Goal: Information Seeking & Learning: Check status

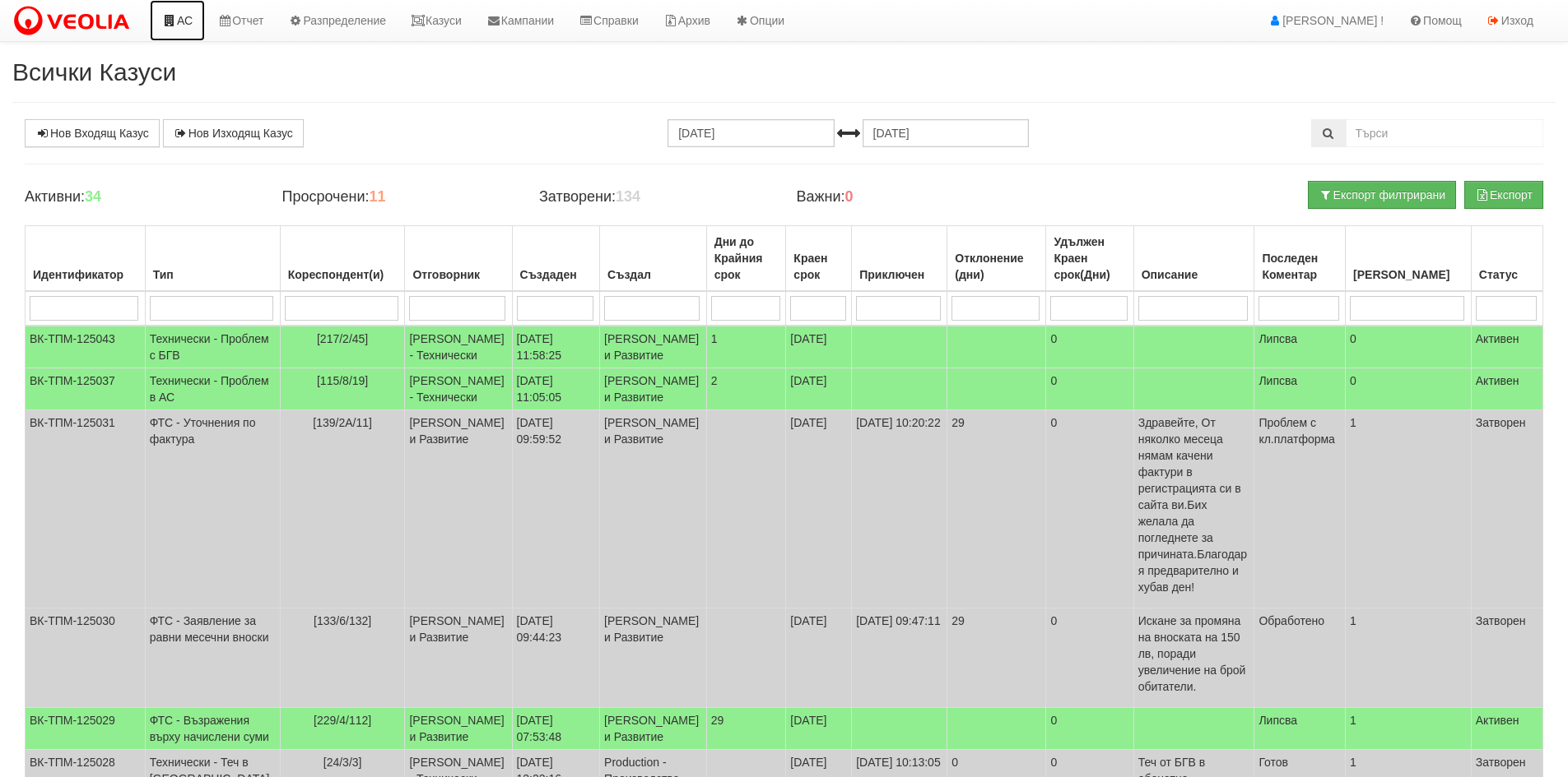
click at [185, 20] on link "АС" at bounding box center [177, 20] width 55 height 41
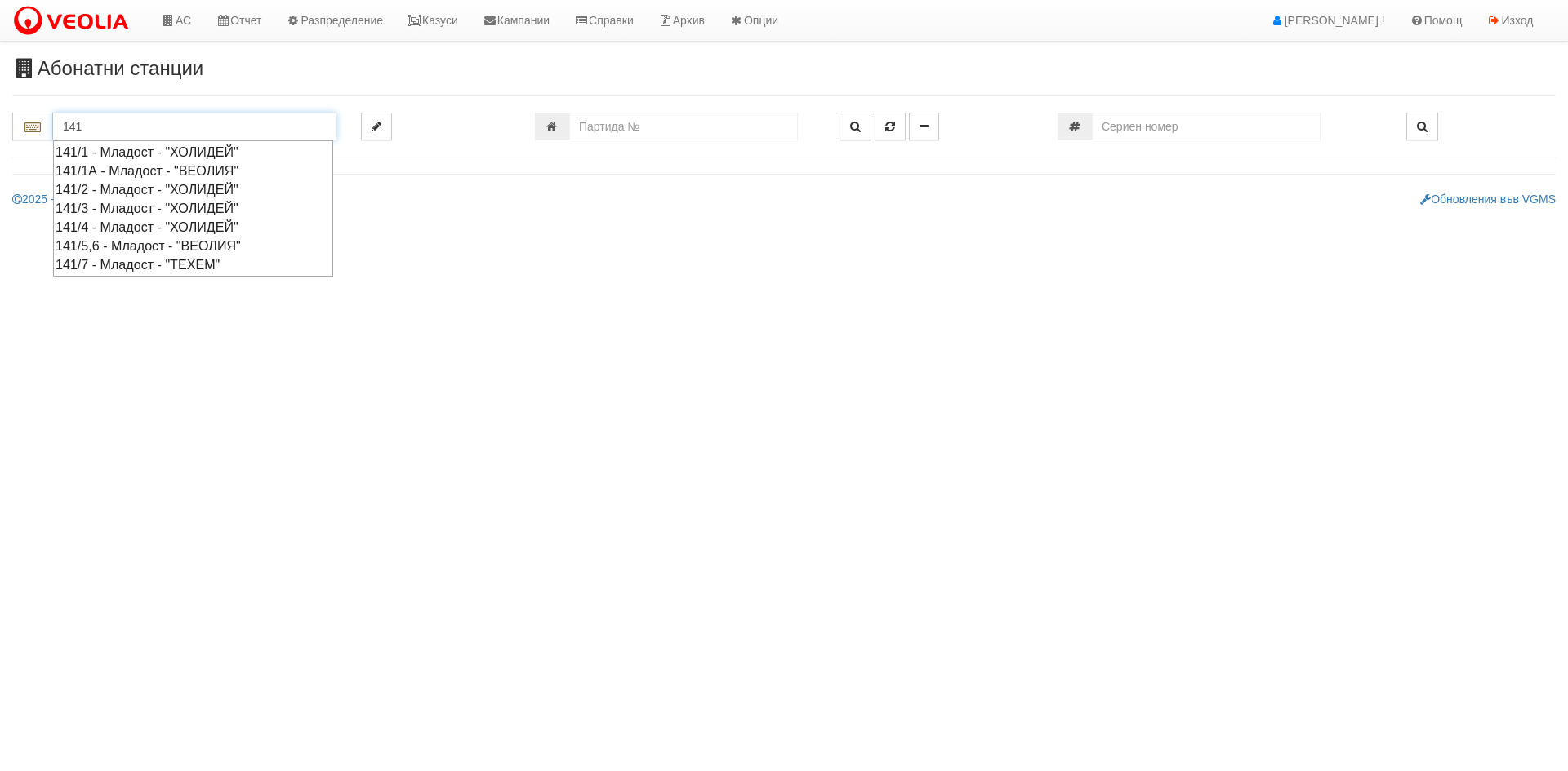
click at [136, 266] on div "141/7 - Младост - "ТЕХЕМ"" at bounding box center [193, 264] width 275 height 19
type input "141/7 - Младост - "ТЕХЕМ""
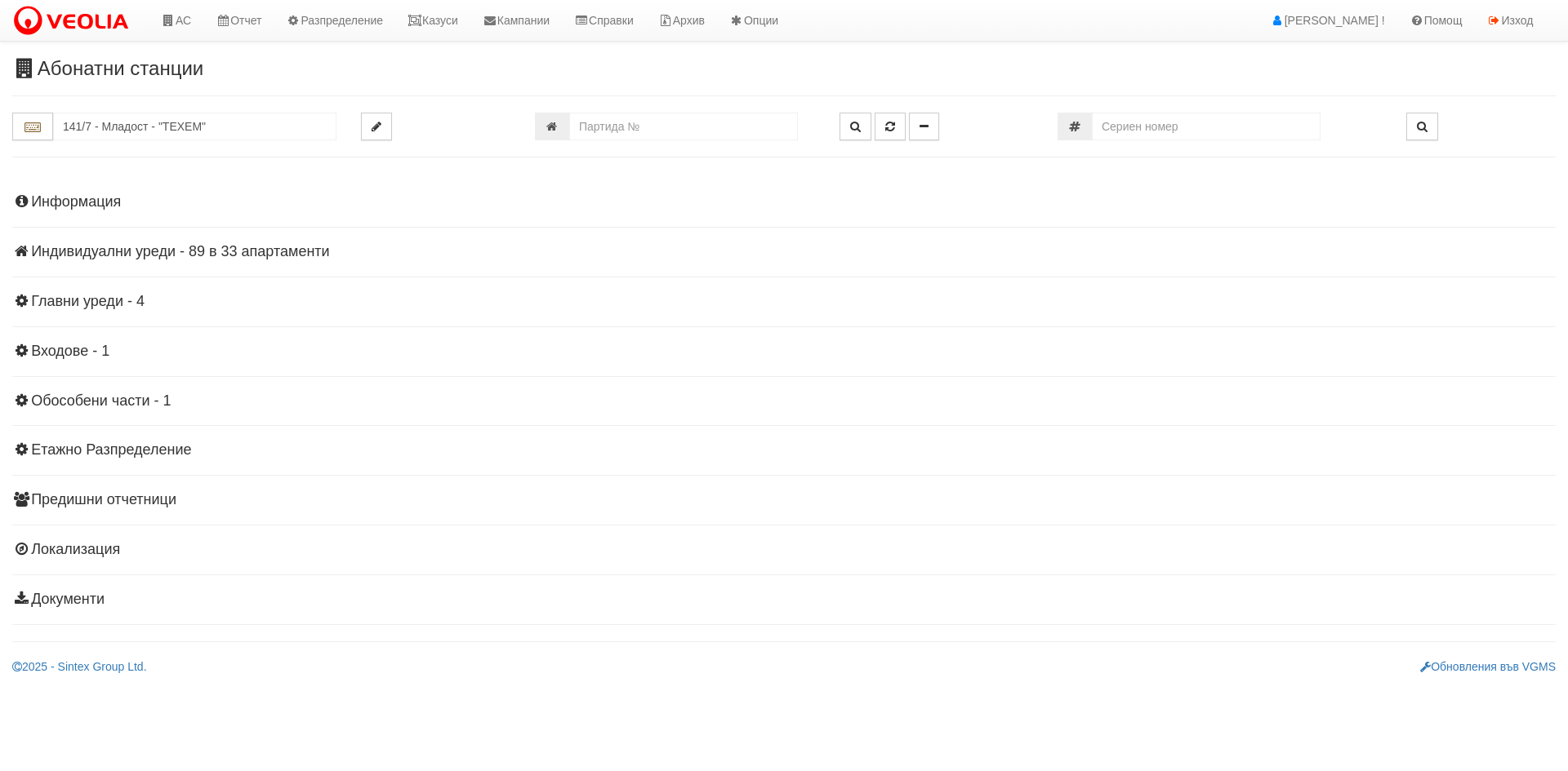
click at [69, 242] on div "Информация Параметри Брой Апартаменти: 33 Ползватели 07/2025 39 % 0 % 59" at bounding box center [784, 399] width 1543 height 450
click at [70, 250] on h4 "Индивидуални уреди - 89 в 33 апартаменти" at bounding box center [784, 252] width 1543 height 16
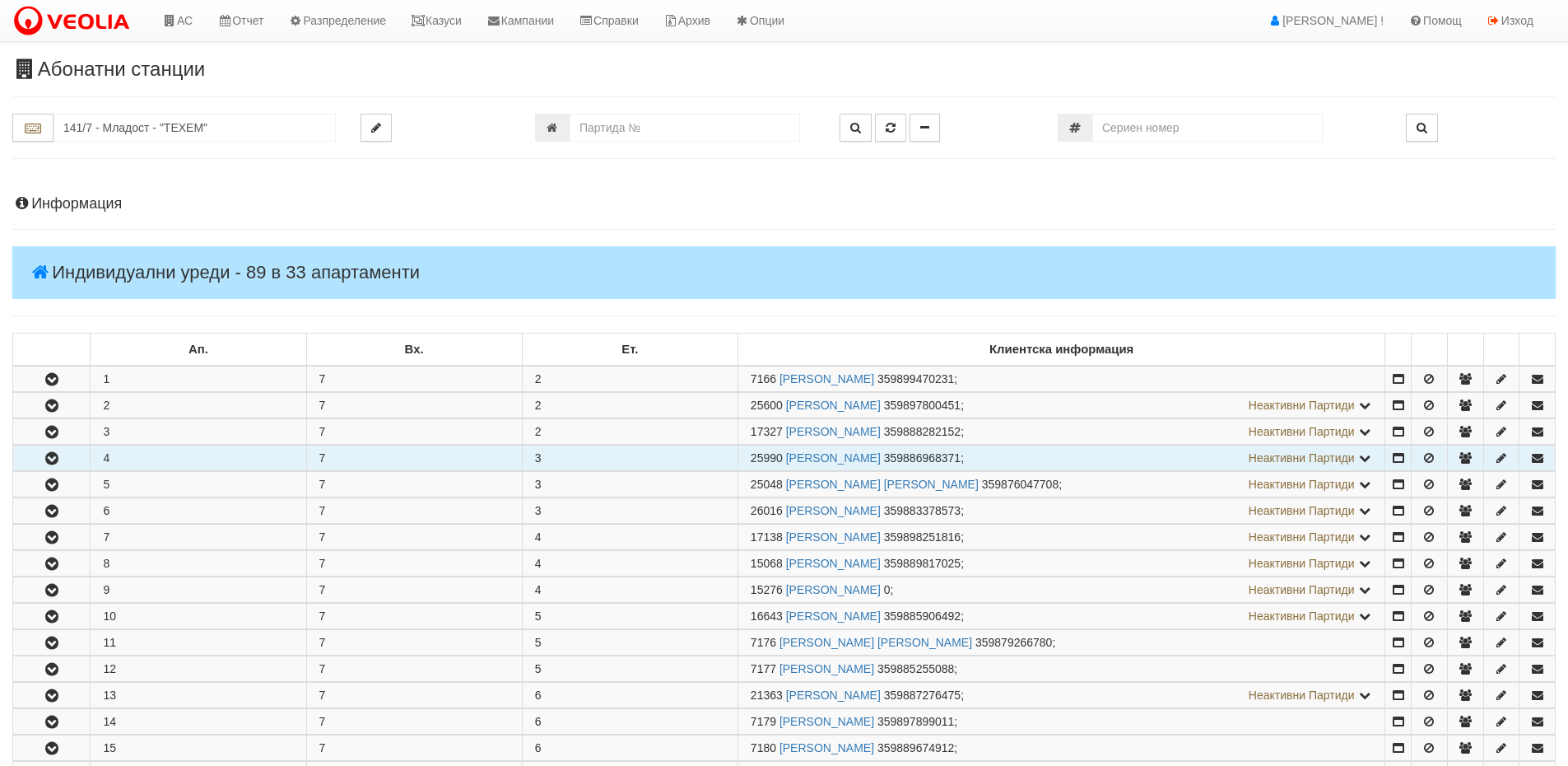
click at [59, 453] on icon "button" at bounding box center [52, 458] width 20 height 12
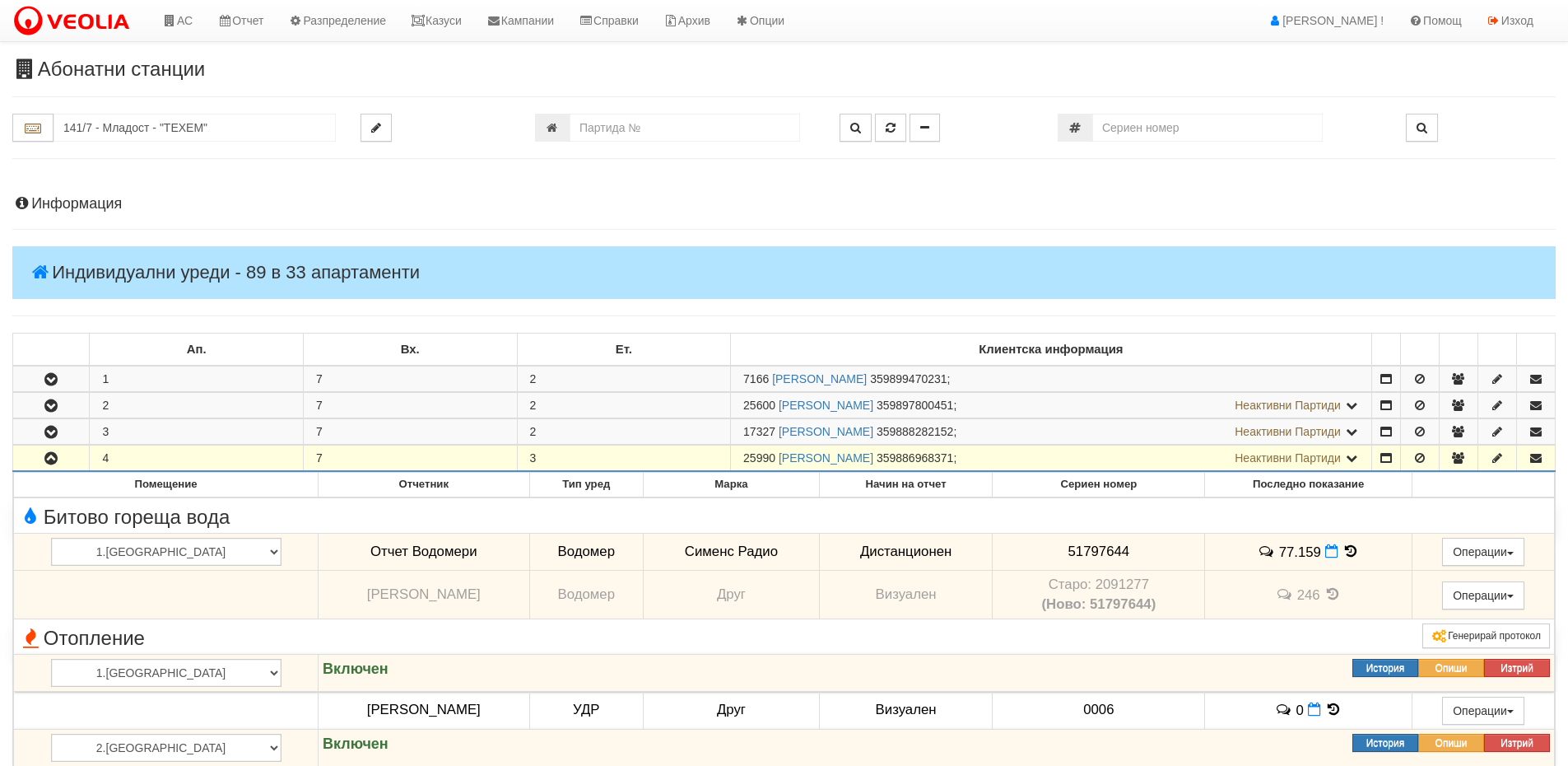
click at [71, 207] on h4 "Информация" at bounding box center [784, 204] width 1543 height 16
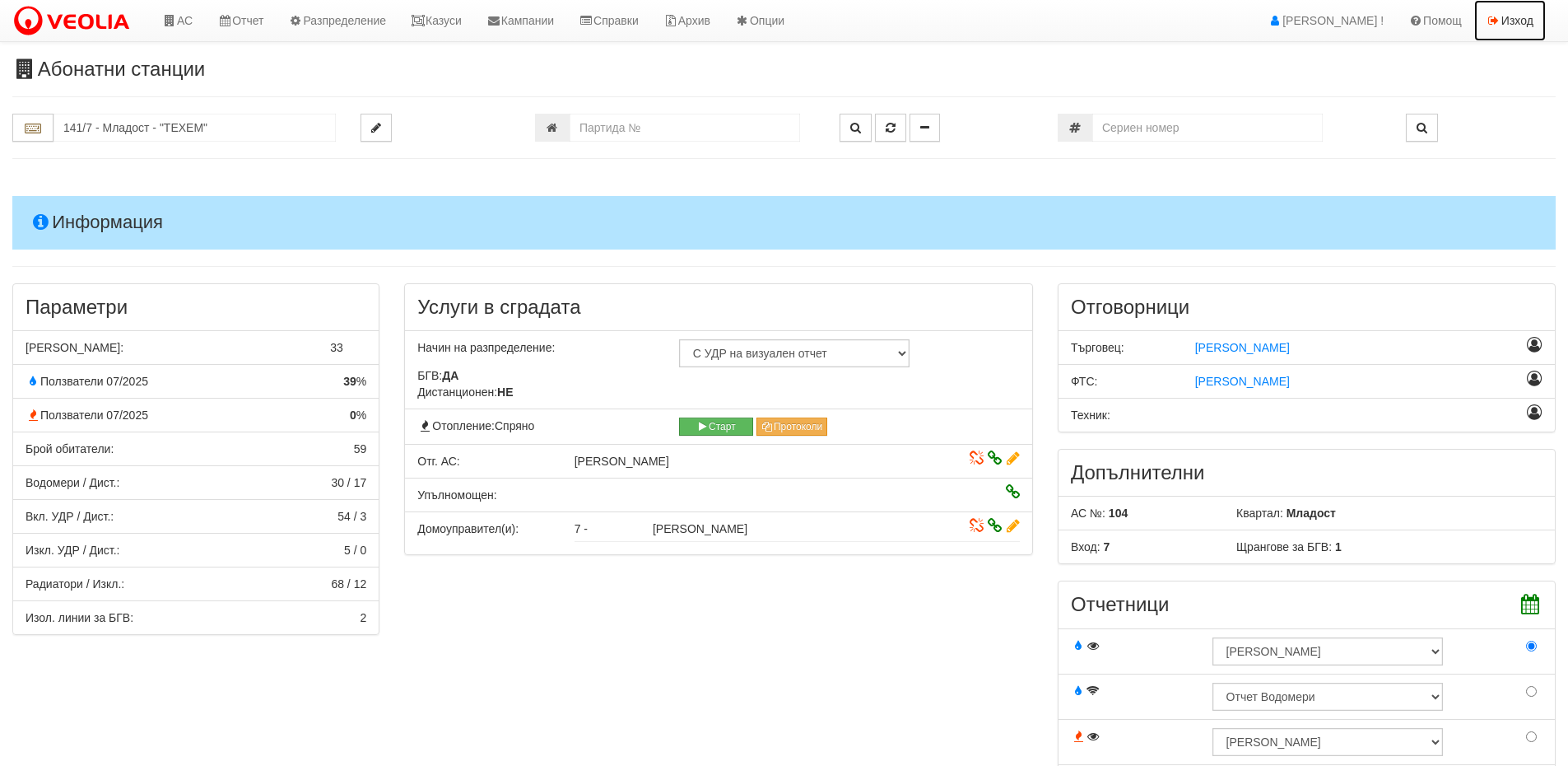
click at [1516, 15] on link "Изход" at bounding box center [1509, 20] width 71 height 41
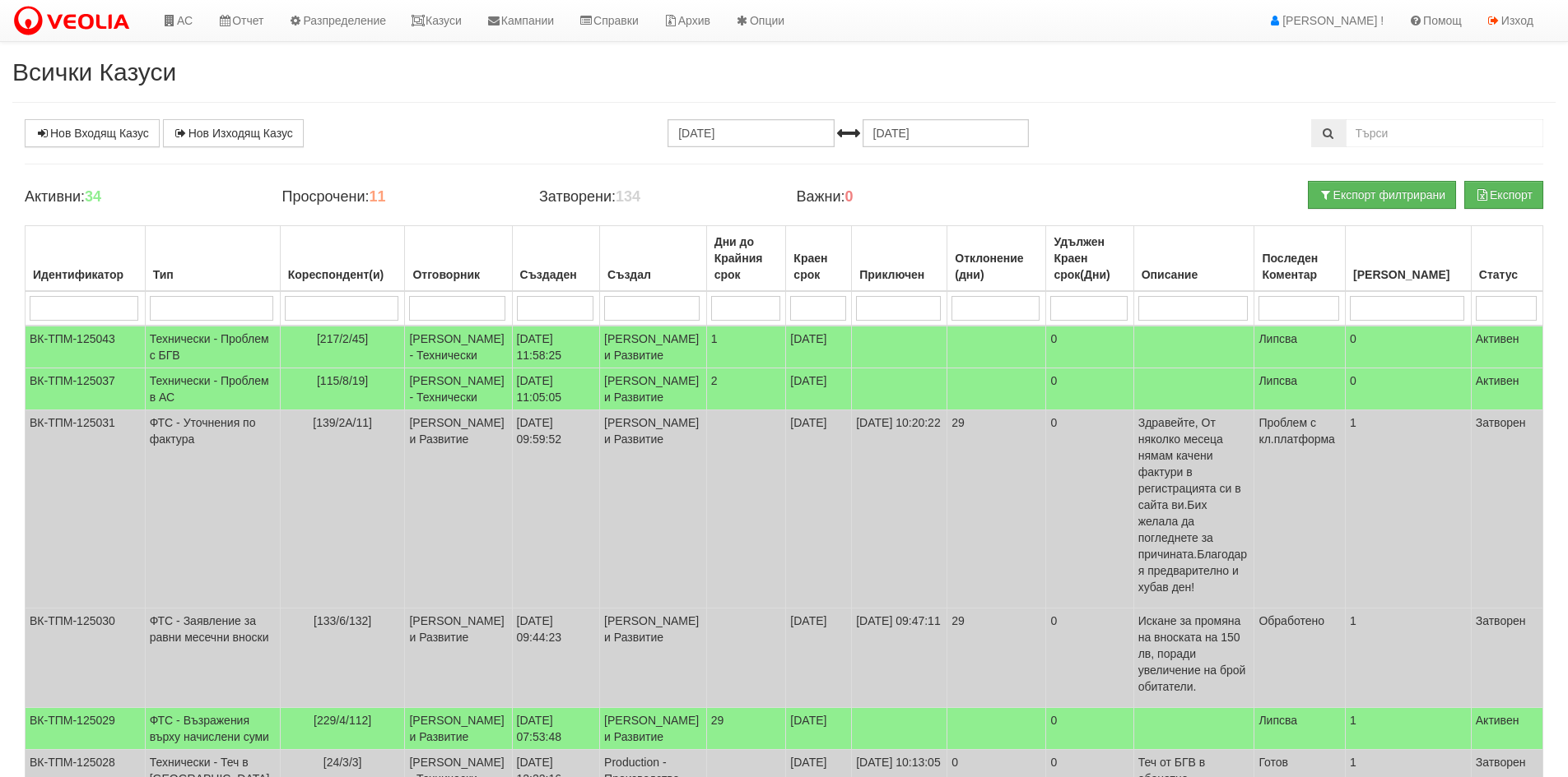
click at [528, 62] on h2 "Всички Казуси" at bounding box center [784, 72] width 1543 height 27
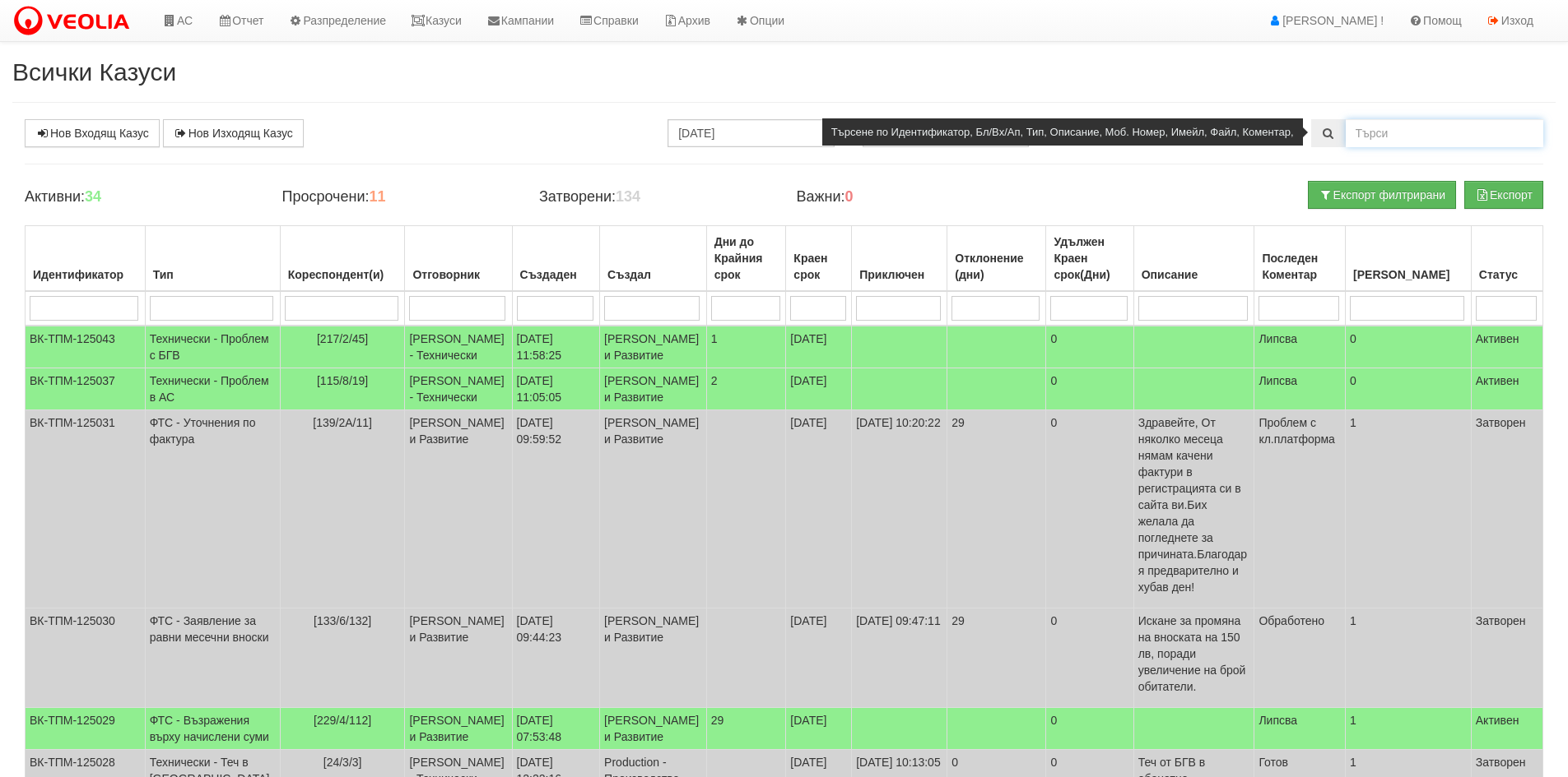
click at [1393, 131] on input "text" at bounding box center [1444, 133] width 198 height 28
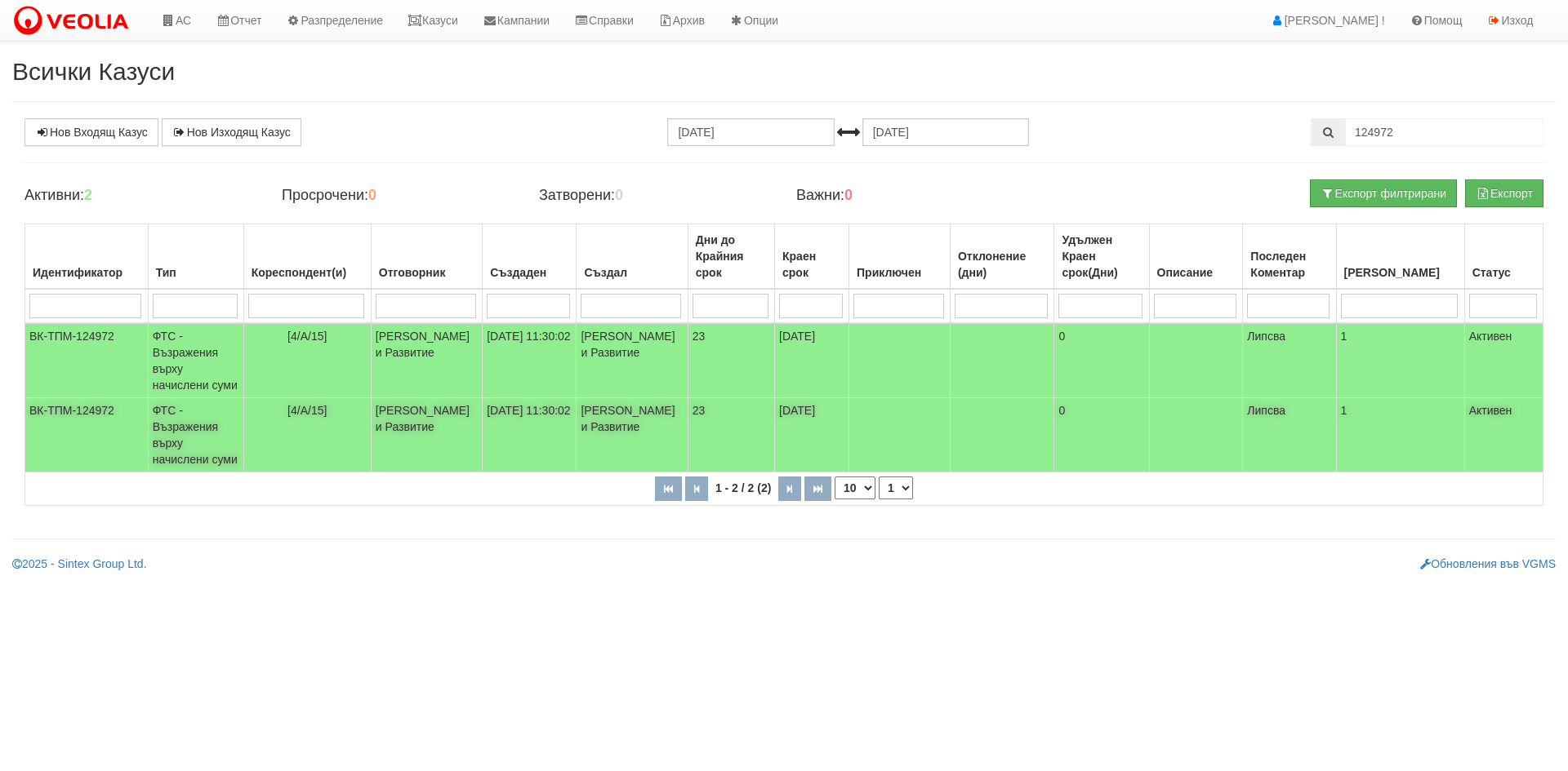
click at [196, 398] on td "ФТС - Възражения върху начислени суми" at bounding box center [195, 360] width 95 height 75
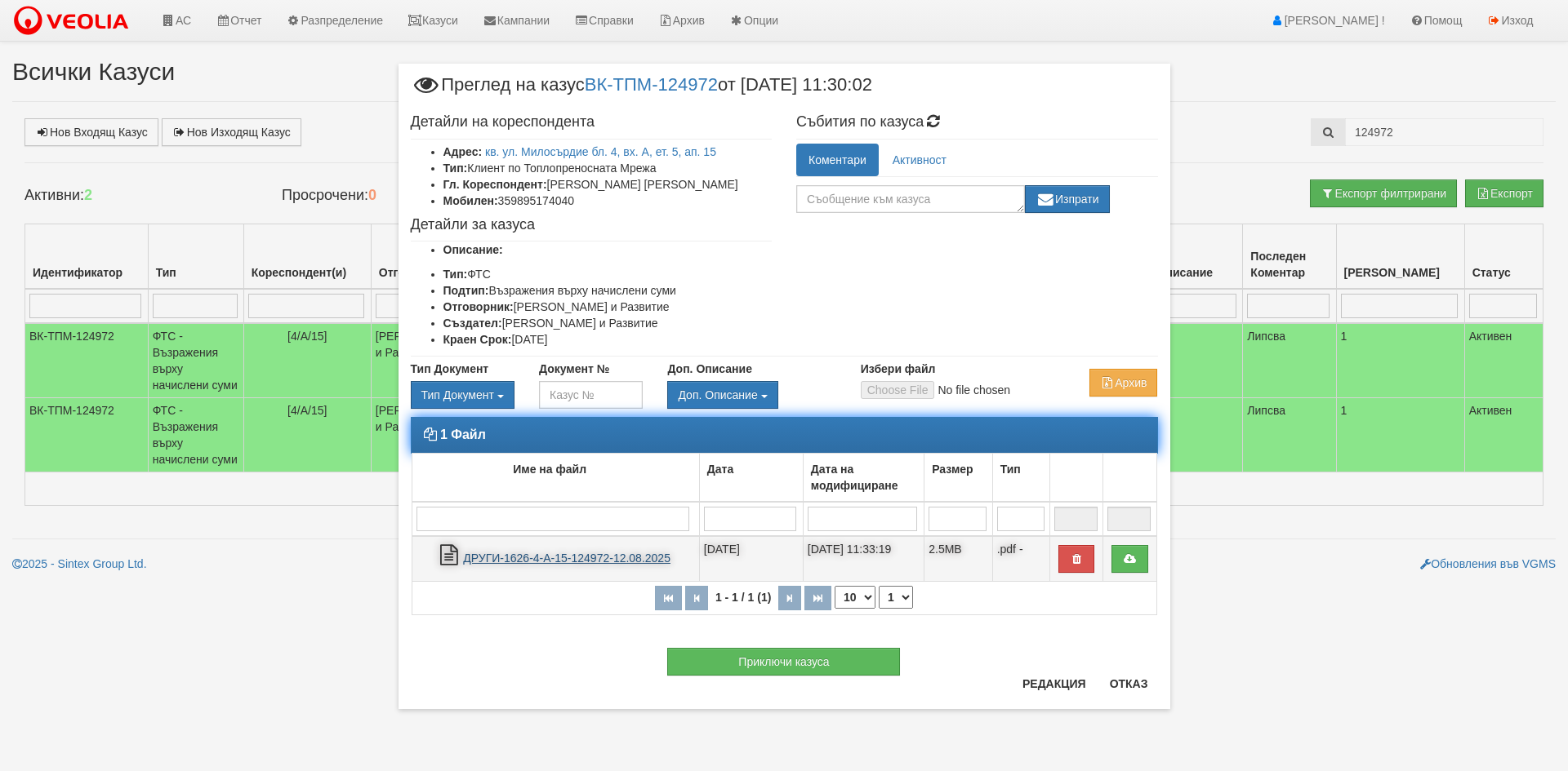
click at [584, 563] on link "ДРУГИ-1626-4-А-15-124972-12.08.2025" at bounding box center [566, 558] width 208 height 13
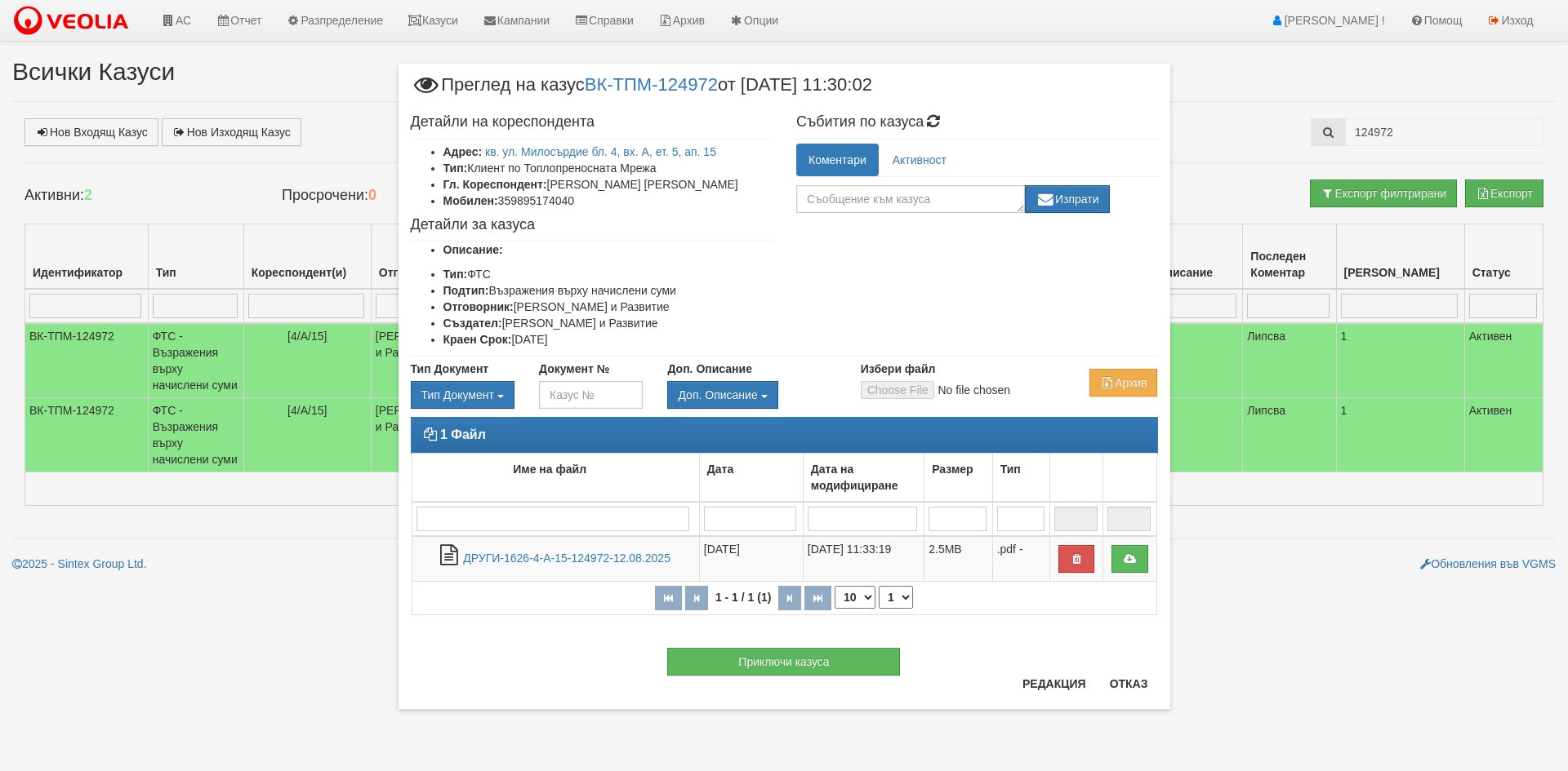
drag, startPoint x: 1120, startPoint y: 676, endPoint x: 1032, endPoint y: 645, distance: 93.3
click at [1119, 676] on div "Приключи казуса" at bounding box center [784, 654] width 771 height 44
click at [1137, 682] on button "Отказ" at bounding box center [1129, 684] width 58 height 26
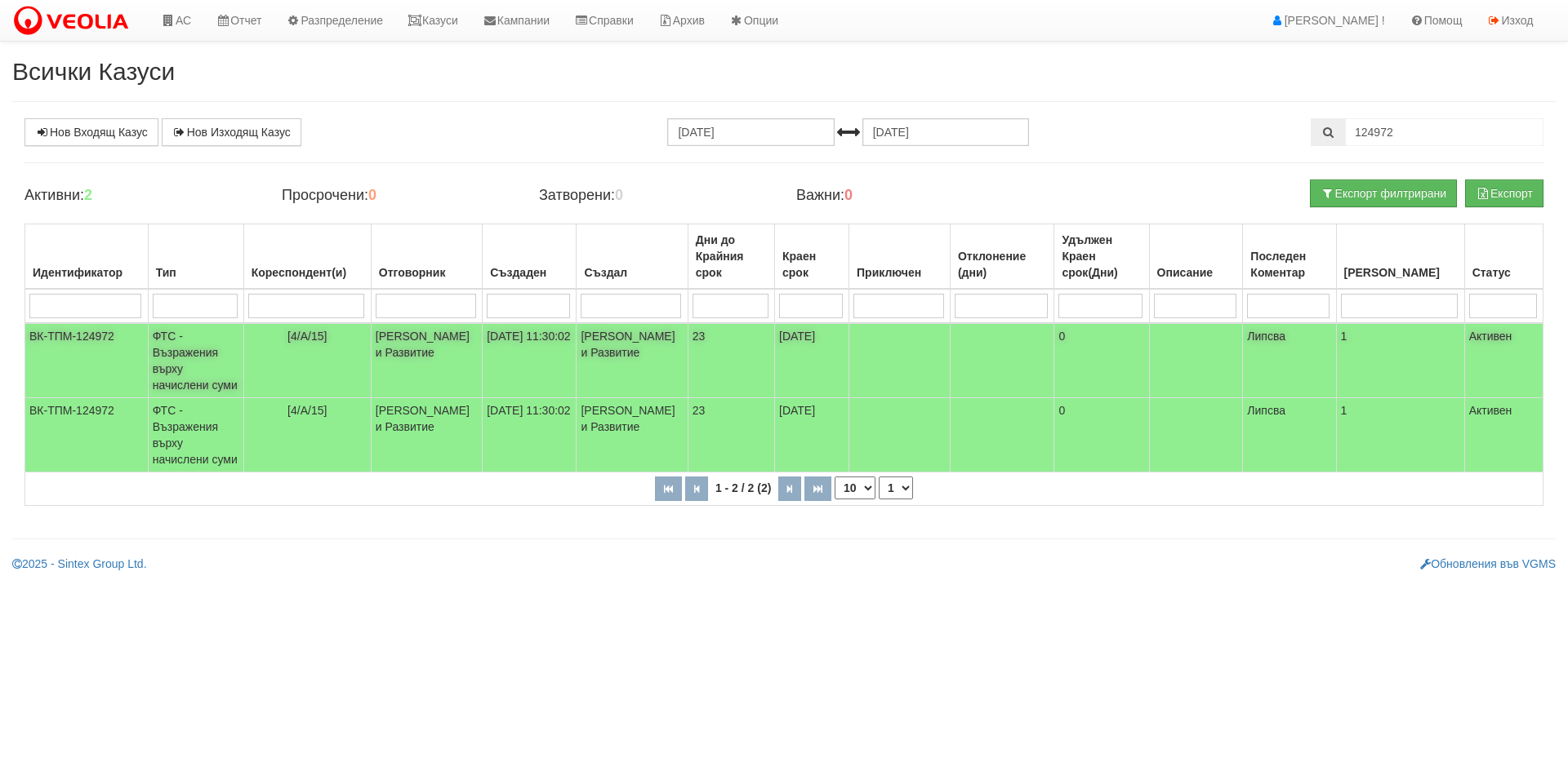
click at [181, 356] on td "ФТС - Възражения върху начислени суми" at bounding box center [195, 360] width 95 height 75
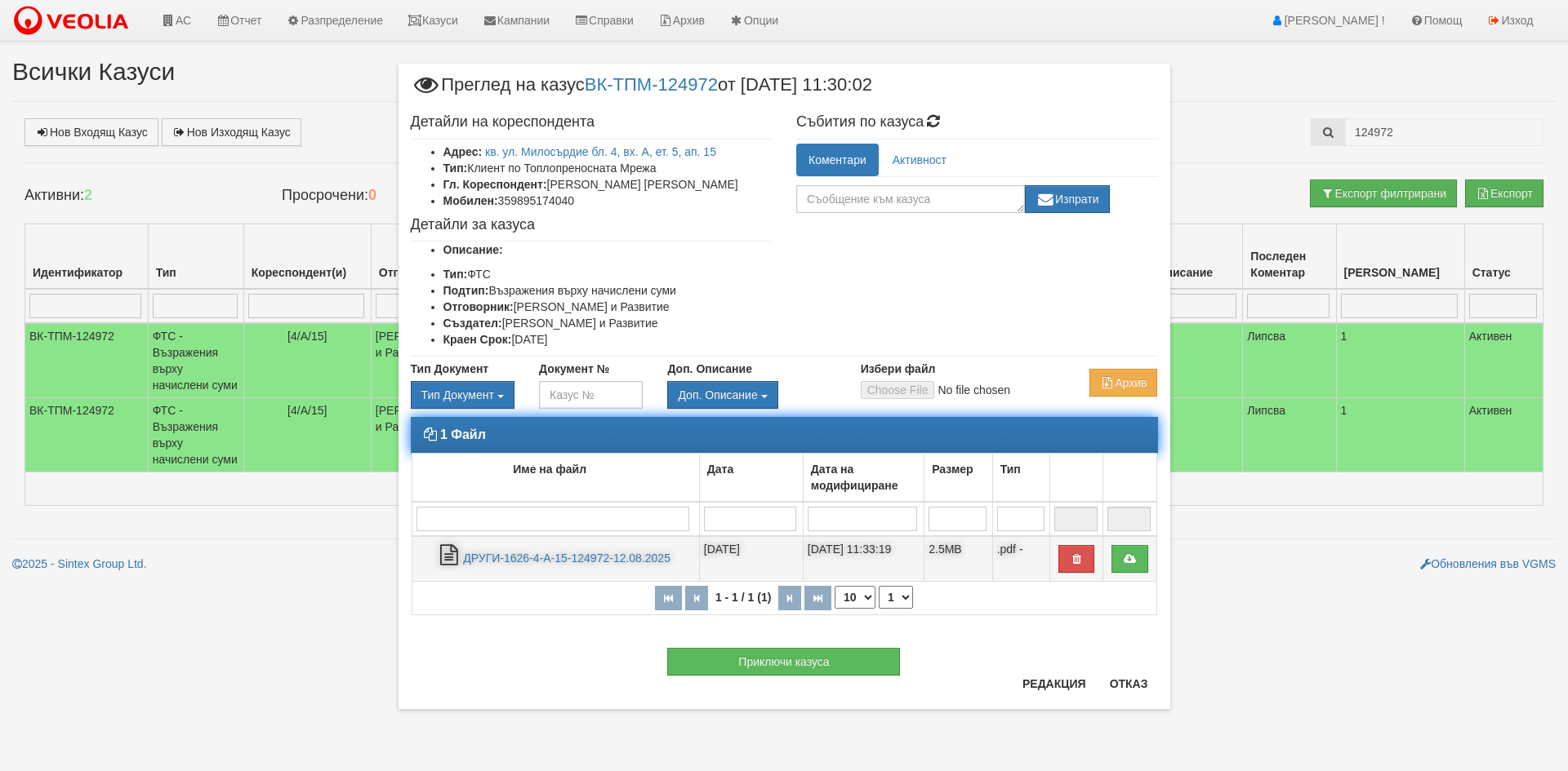
click at [567, 565] on td "ДРУГИ-1626-4-А-15-124972-12.08.2025" at bounding box center [555, 559] width 287 height 46
click at [574, 556] on link "ДРУГИ-1626-4-А-15-124972-12.08.2025" at bounding box center [566, 558] width 208 height 13
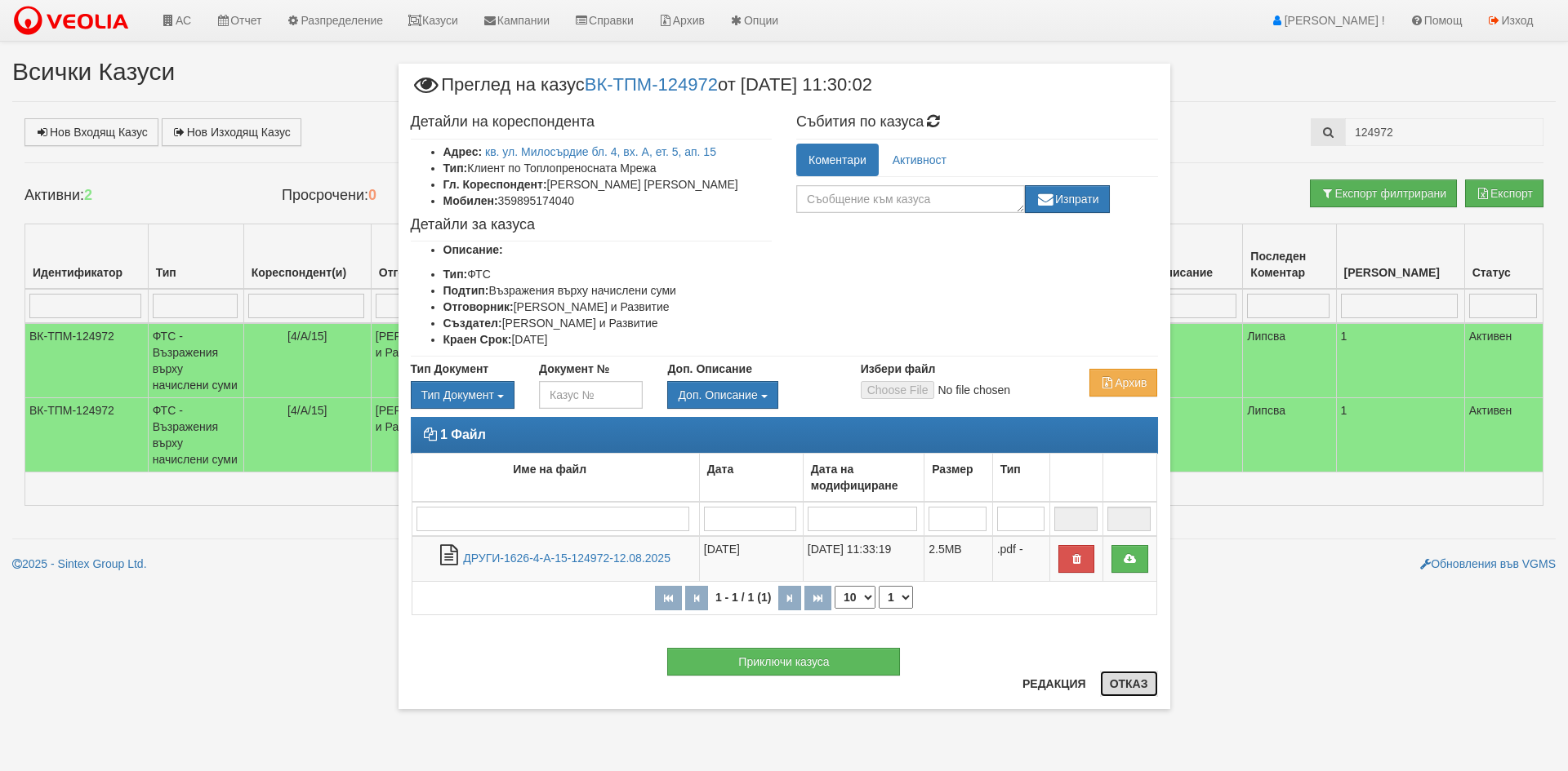
click at [1148, 684] on button "Отказ" at bounding box center [1129, 684] width 58 height 26
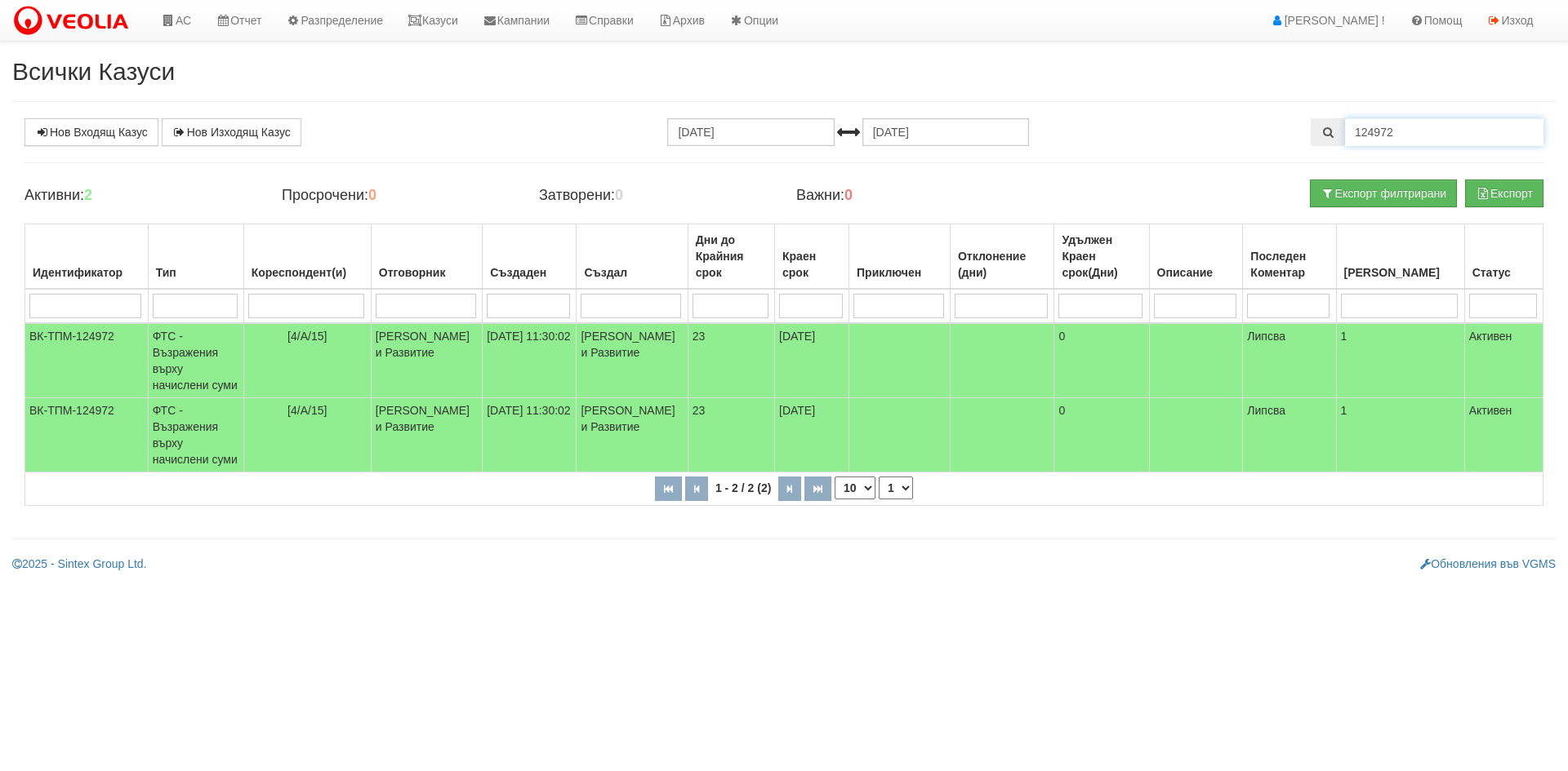
drag, startPoint x: 1413, startPoint y: 128, endPoint x: 1335, endPoint y: 146, distance: 80.0
click at [1329, 146] on div "124972" at bounding box center [1426, 132] width 232 height 27
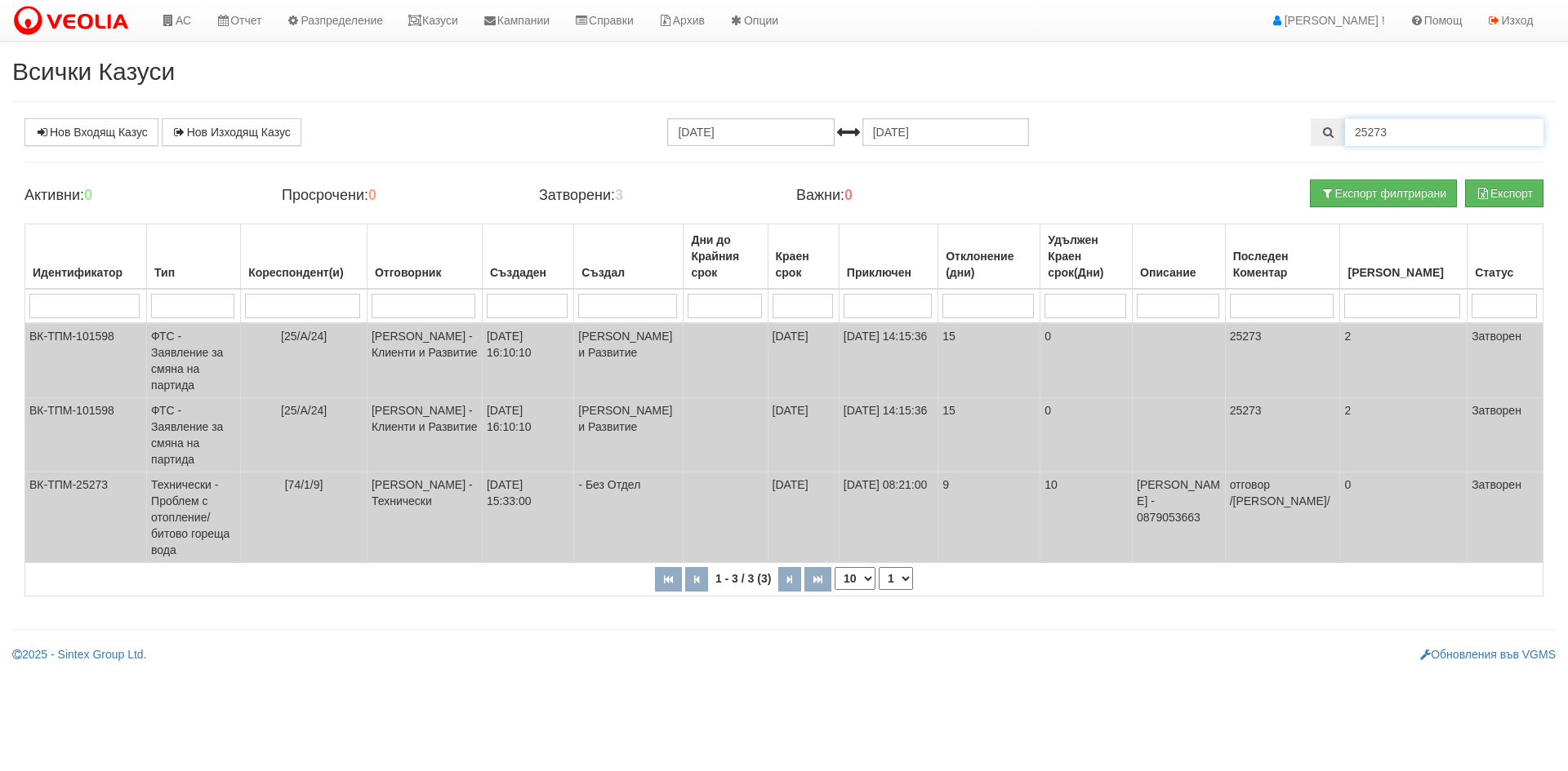
drag, startPoint x: 1393, startPoint y: 133, endPoint x: 1271, endPoint y: 163, distance: 125.6
click at [1271, 163] on div "Нов Входящ Казус Нов Изходящ Казус 18.07.2025 18.08.2025 25273 Зареждане на каз…" at bounding box center [784, 366] width 1543 height 495
type input "124972"
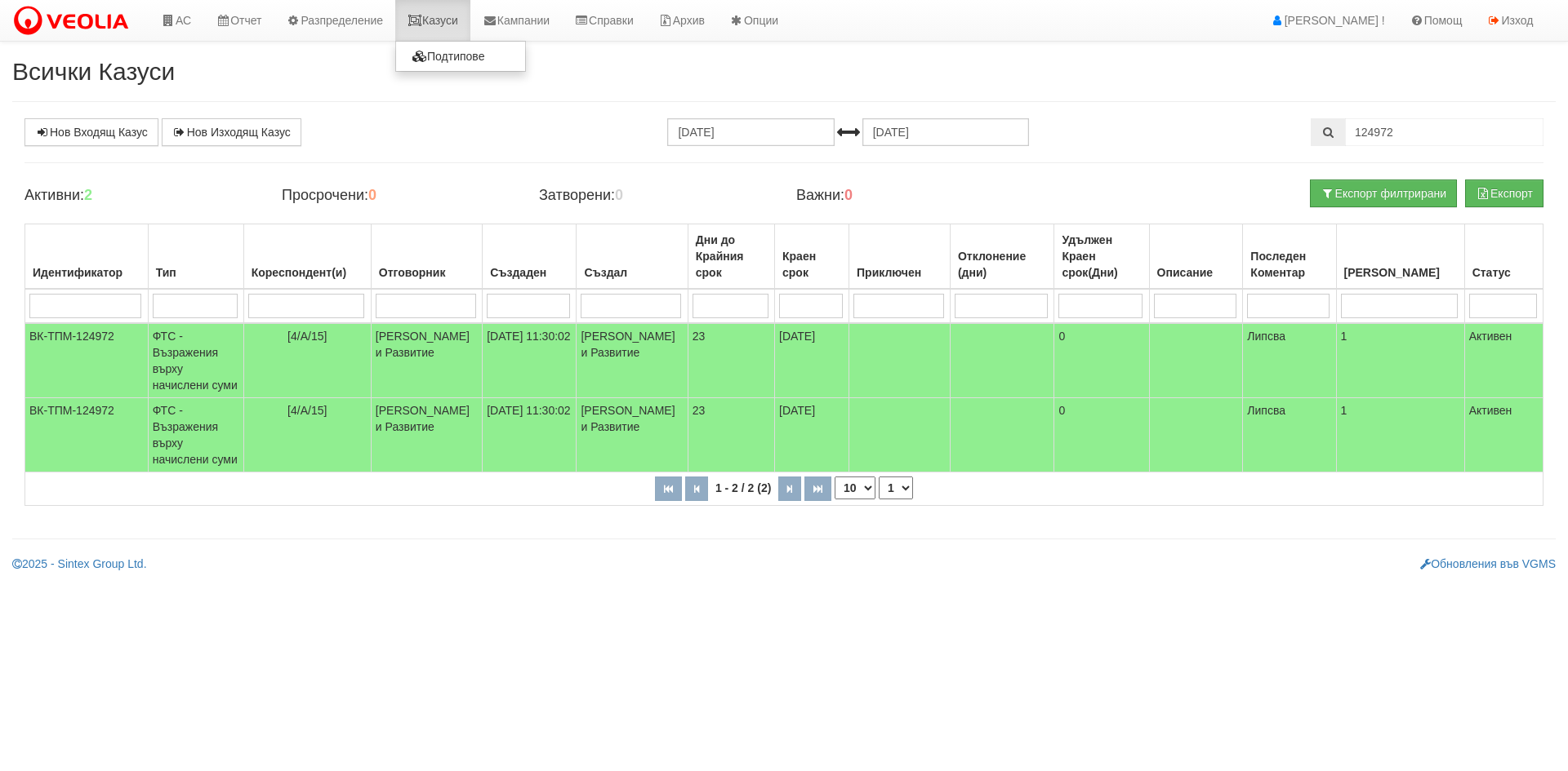
click at [448, 23] on link "Казуси" at bounding box center [432, 20] width 75 height 41
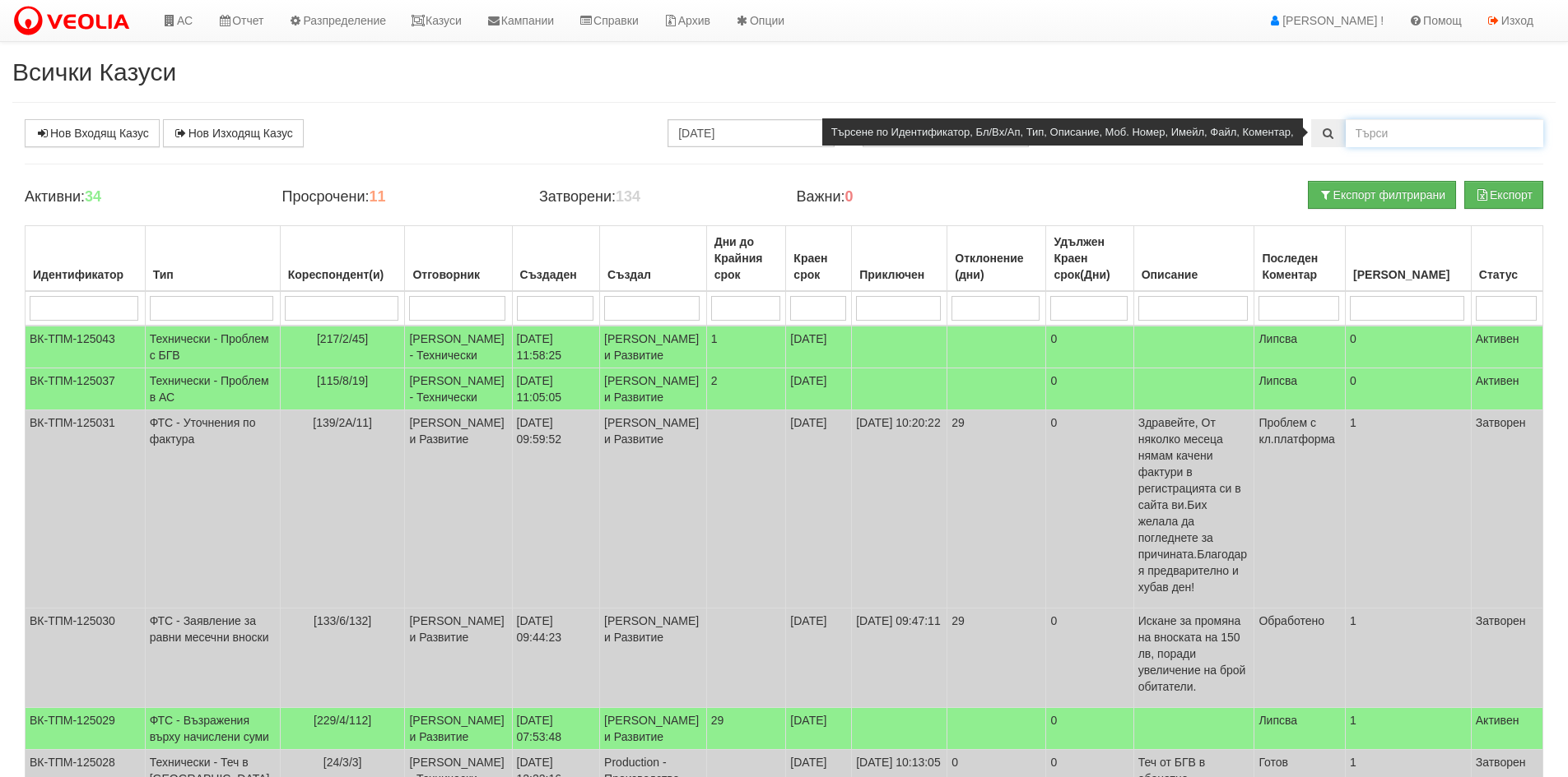
click at [1393, 134] on input "text" at bounding box center [1444, 133] width 198 height 28
type input "124972"
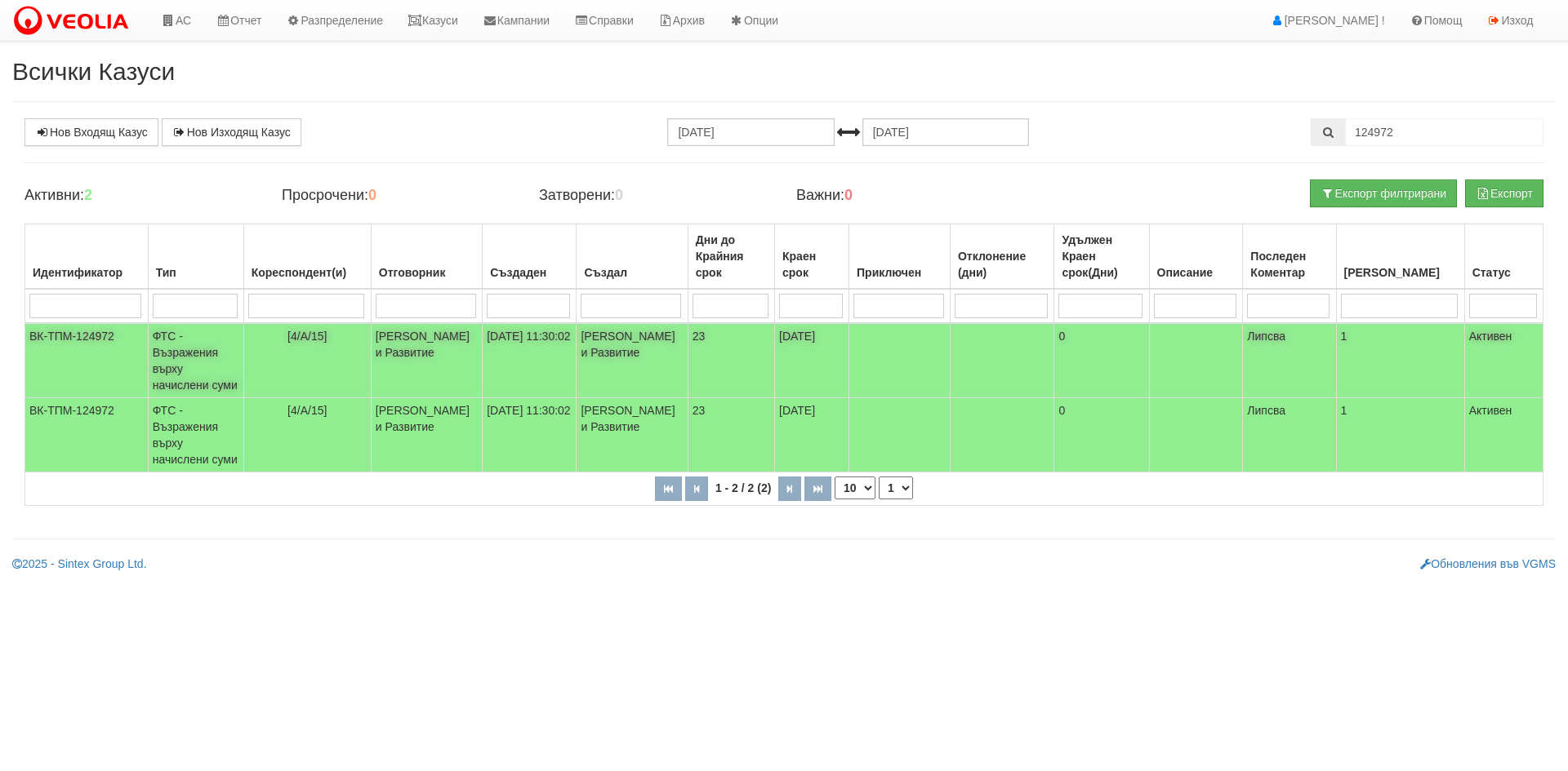
click at [193, 354] on td "ФТС - Възражения върху начислени суми" at bounding box center [195, 360] width 95 height 75
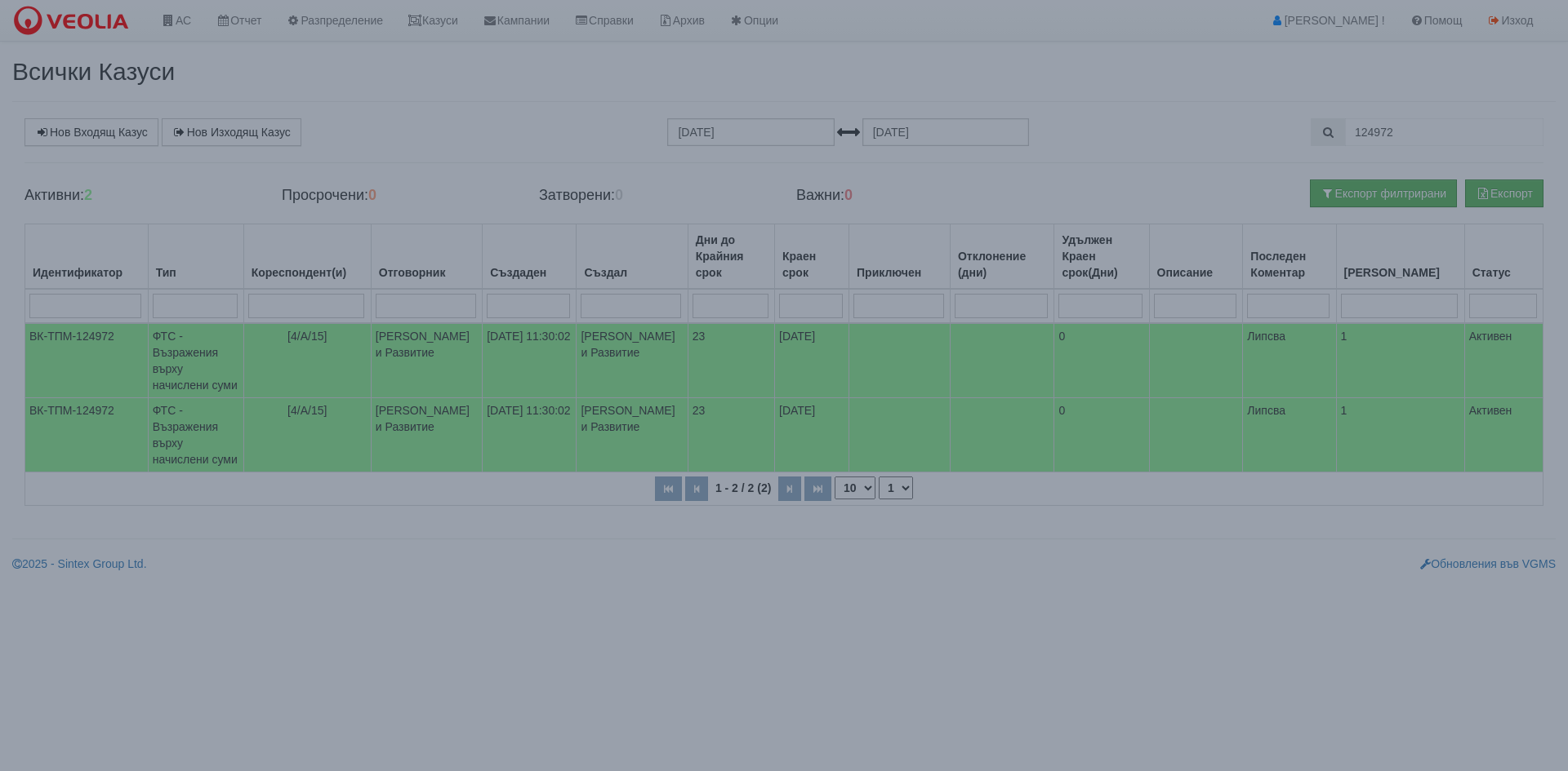
select select "1"
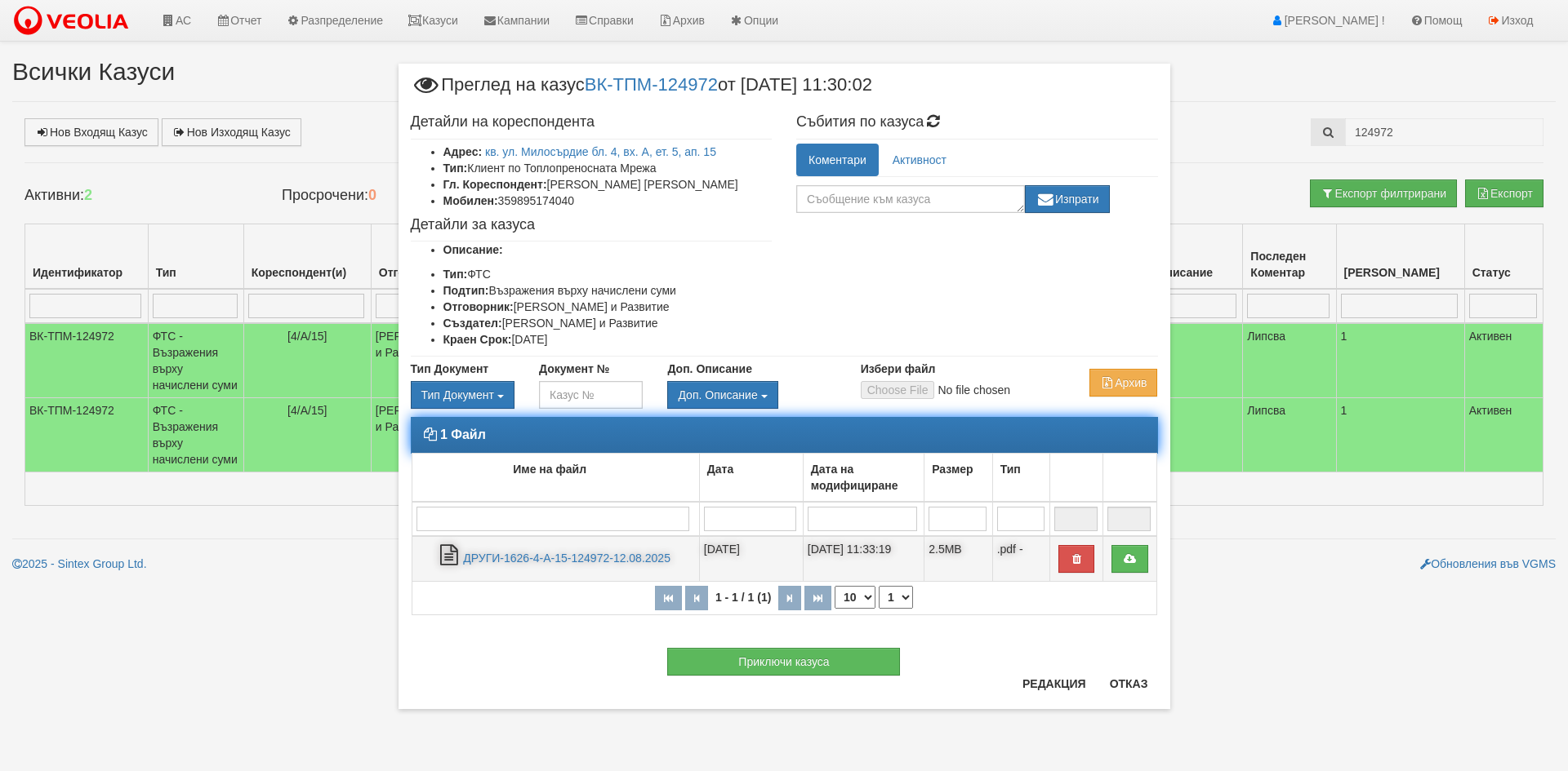
click at [556, 549] on td "ДРУГИ-1626-4-А-15-124972-12.08.2025" at bounding box center [555, 559] width 287 height 46
click at [560, 553] on link "ДРУГИ-1626-4-А-15-124972-12.08.2025" at bounding box center [566, 558] width 208 height 13
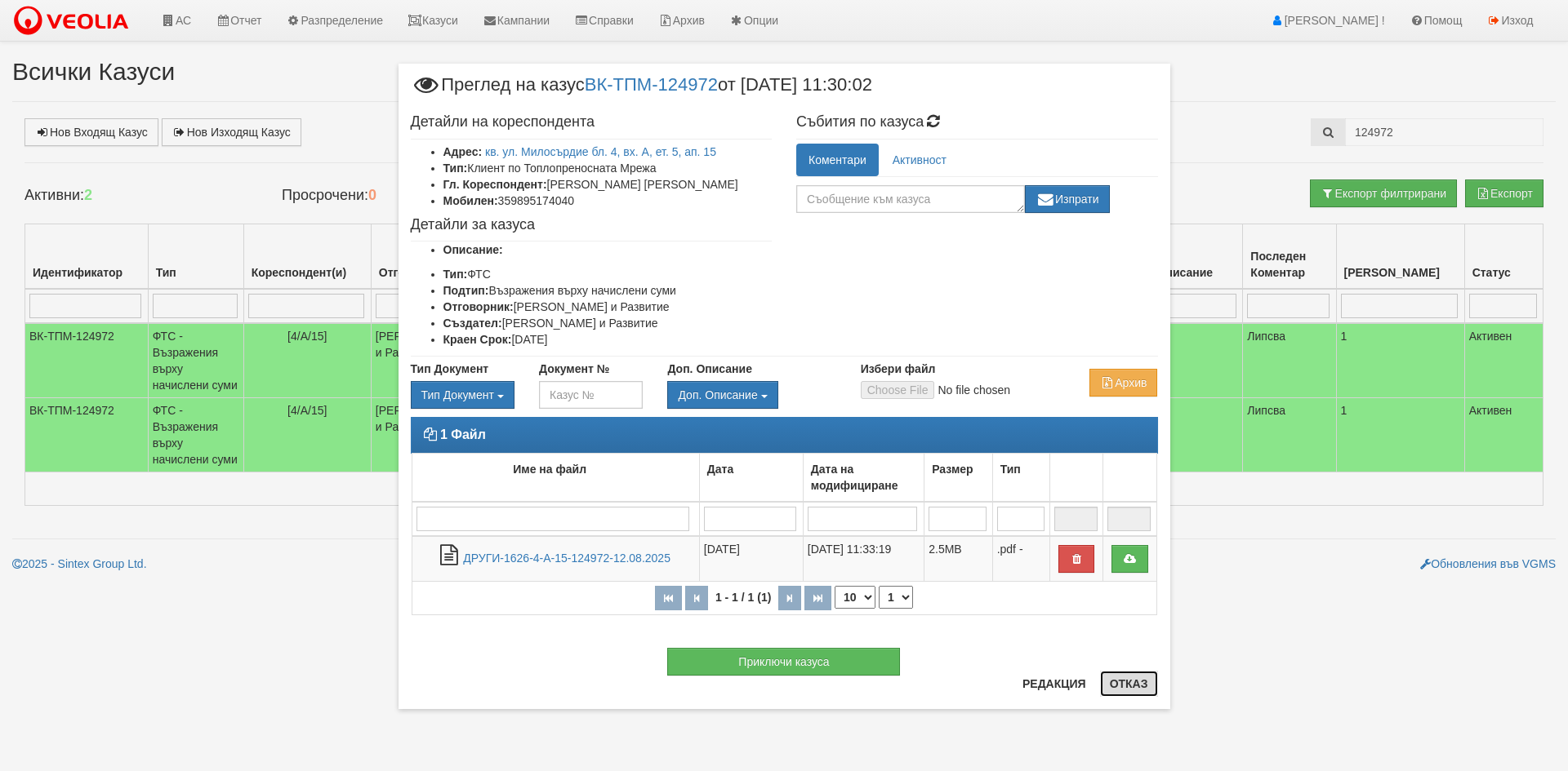
click at [1132, 683] on button "Отказ" at bounding box center [1129, 684] width 58 height 26
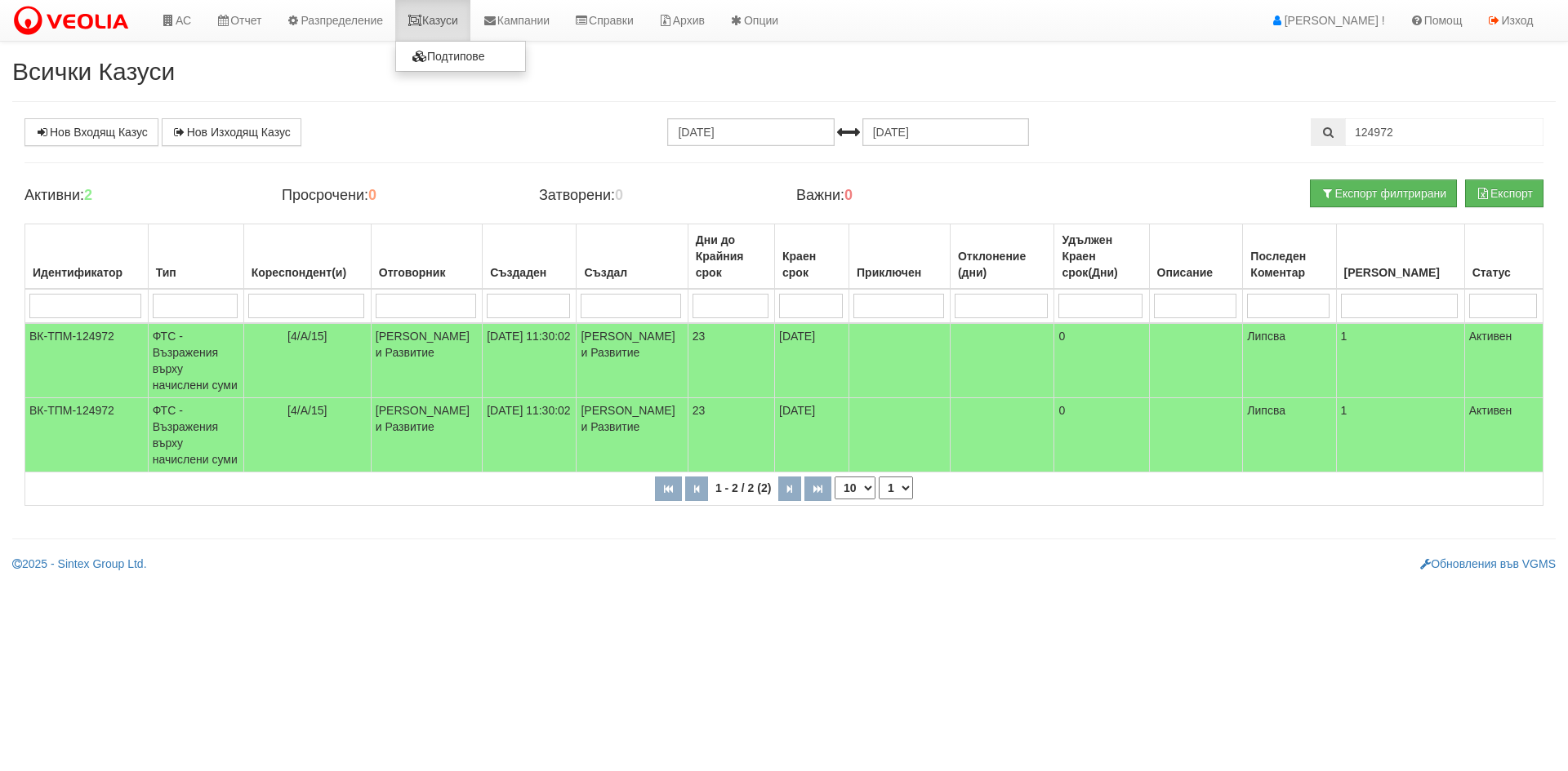
click at [462, 11] on link "Казуси" at bounding box center [432, 20] width 75 height 41
